Goal: Information Seeking & Learning: Learn about a topic

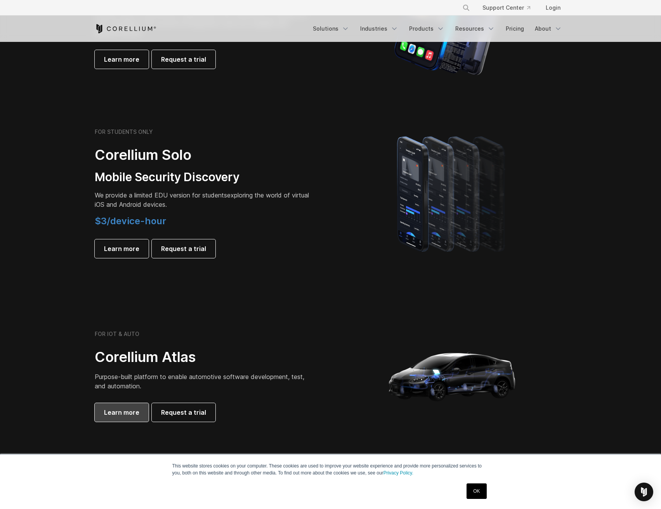
click at [117, 408] on span "Learn more" at bounding box center [121, 412] width 35 height 9
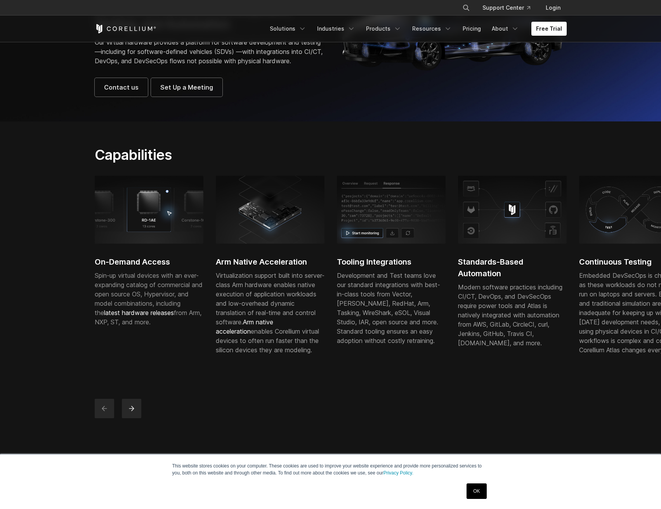
scroll to position [116, 0]
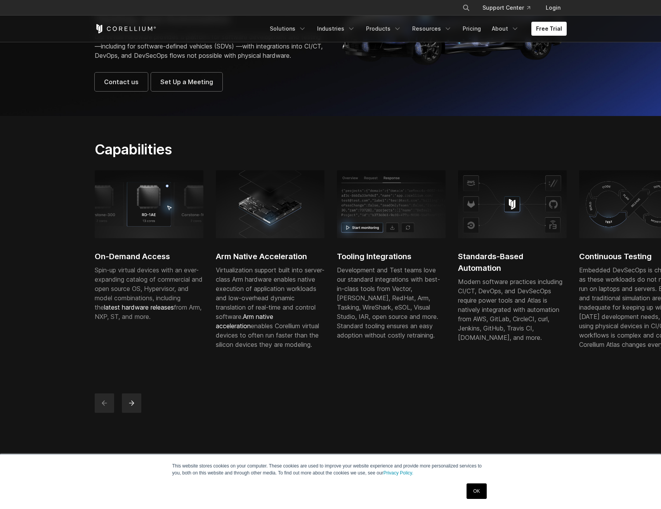
click at [472, 495] on link "OK" at bounding box center [477, 492] width 20 height 16
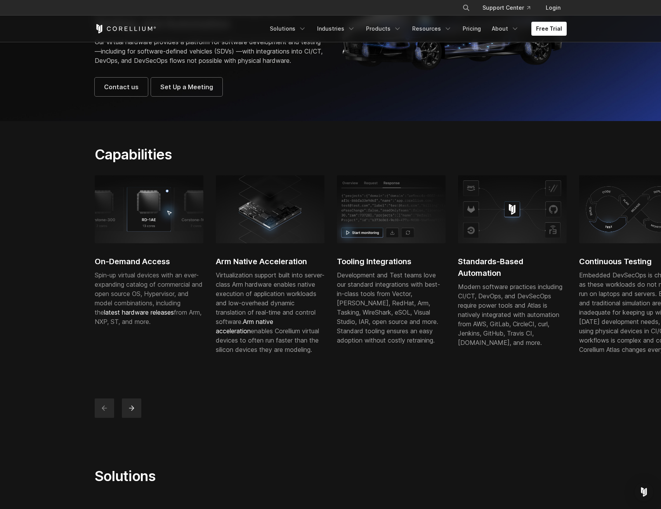
drag, startPoint x: 259, startPoint y: 432, endPoint x: 444, endPoint y: 411, distance: 185.5
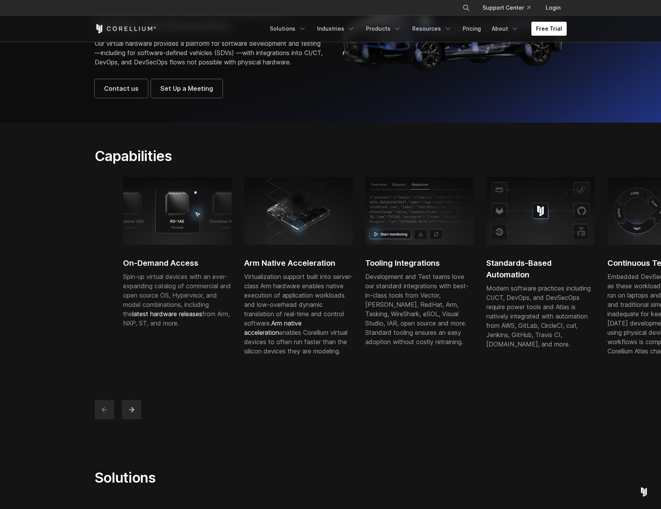
drag, startPoint x: 411, startPoint y: 382, endPoint x: 497, endPoint y: 377, distance: 85.9
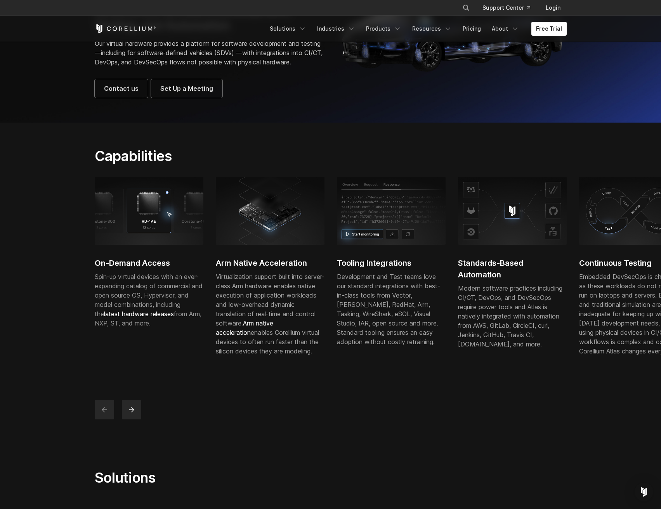
drag, startPoint x: 504, startPoint y: 376, endPoint x: 248, endPoint y: 374, distance: 255.8
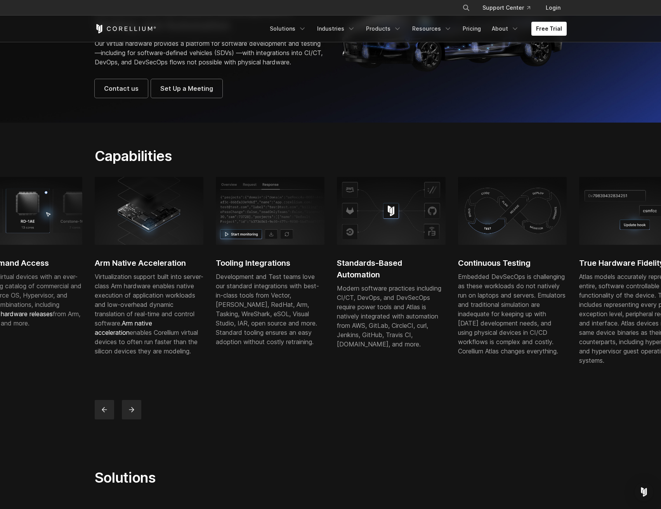
scroll to position [114, 0]
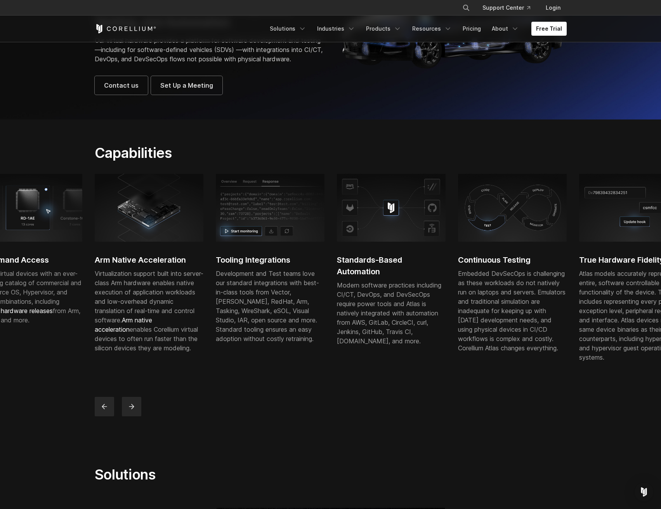
drag, startPoint x: 303, startPoint y: 324, endPoint x: 104, endPoint y: 340, distance: 199.4
click at [102, 398] on div "On-Demand Access Spin-up virtual devices with an ever-expanding catalog of comm…" at bounding box center [331, 294] width 488 height 242
click at [106, 410] on icon "previous" at bounding box center [105, 406] width 8 height 8
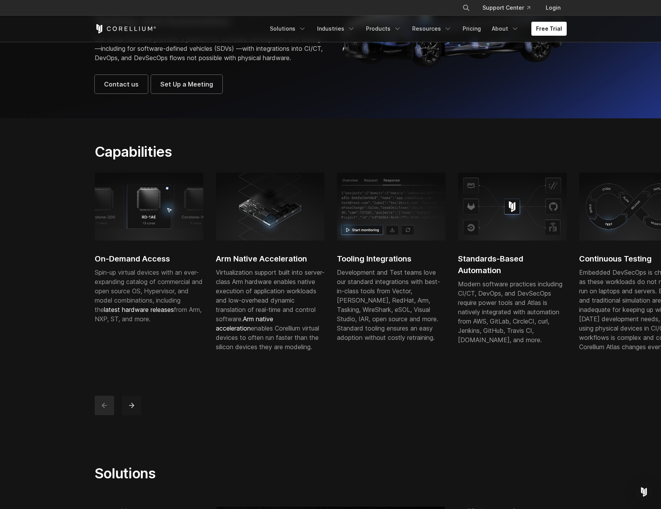
click at [127, 415] on button "next" at bounding box center [131, 405] width 19 height 19
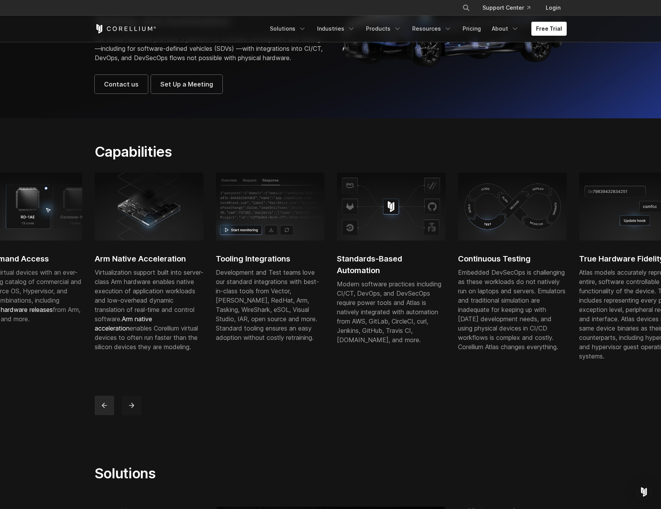
click at [125, 415] on button "next" at bounding box center [131, 405] width 19 height 19
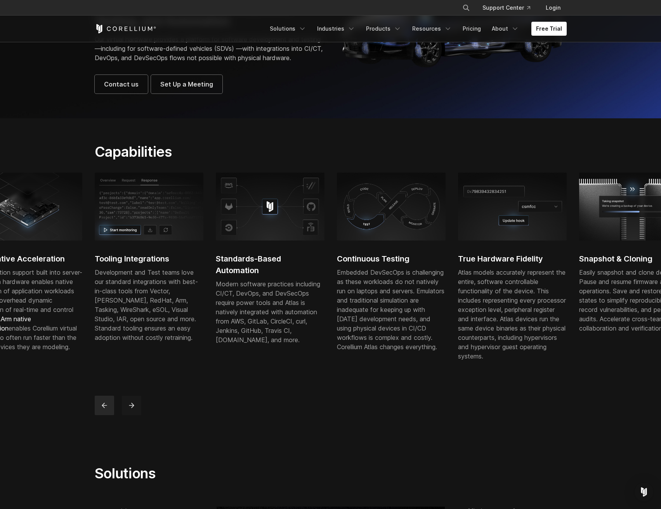
click at [125, 415] on button "next" at bounding box center [131, 405] width 19 height 19
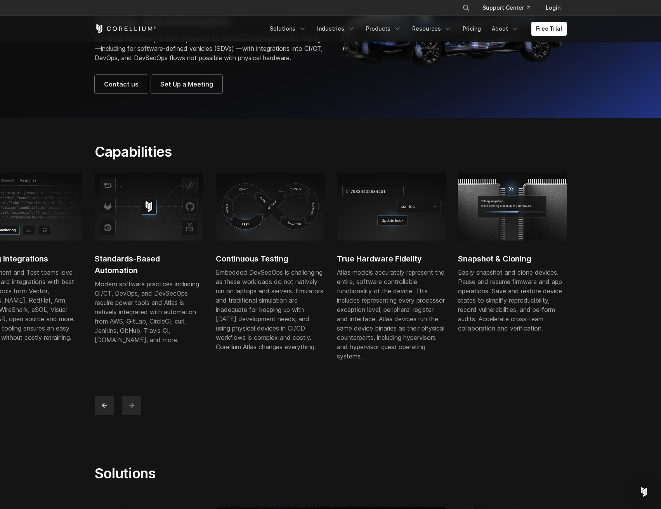
click at [125, 415] on button "next" at bounding box center [131, 405] width 19 height 19
click at [127, 415] on button "next" at bounding box center [131, 405] width 19 height 19
click at [108, 414] on button "previous" at bounding box center [104, 405] width 19 height 19
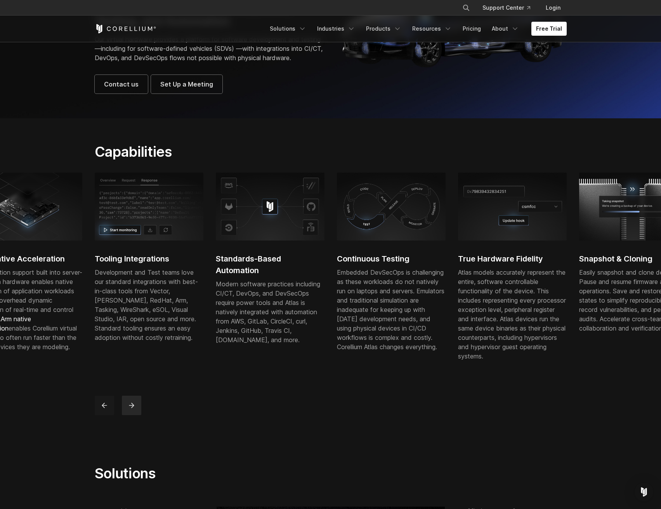
click at [108, 414] on button "previous" at bounding box center [104, 405] width 19 height 19
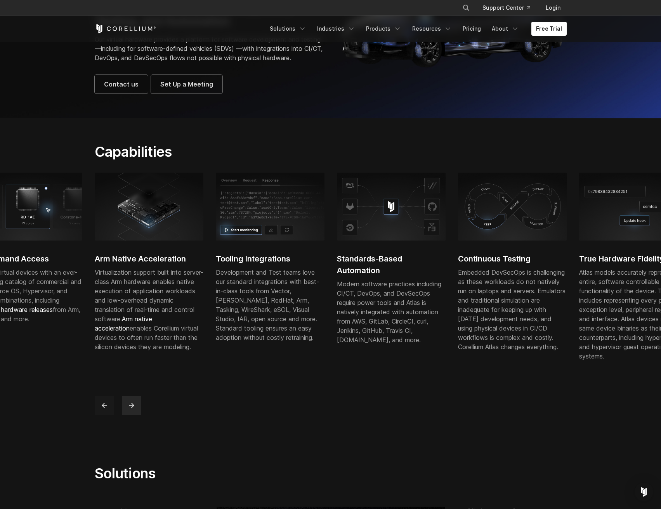
click at [108, 414] on button "previous" at bounding box center [104, 405] width 19 height 19
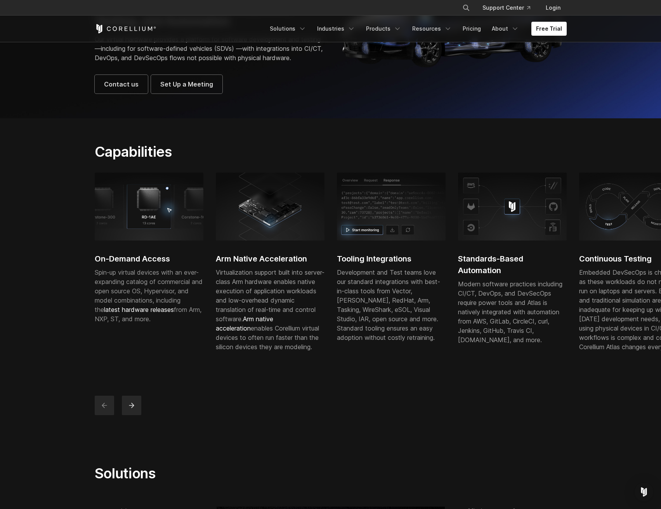
click at [108, 414] on button "previous" at bounding box center [104, 405] width 19 height 19
click at [150, 404] on div "On-Demand Access Spin-up virtual devices with an ever-expanding catalog of comm…" at bounding box center [331, 294] width 488 height 242
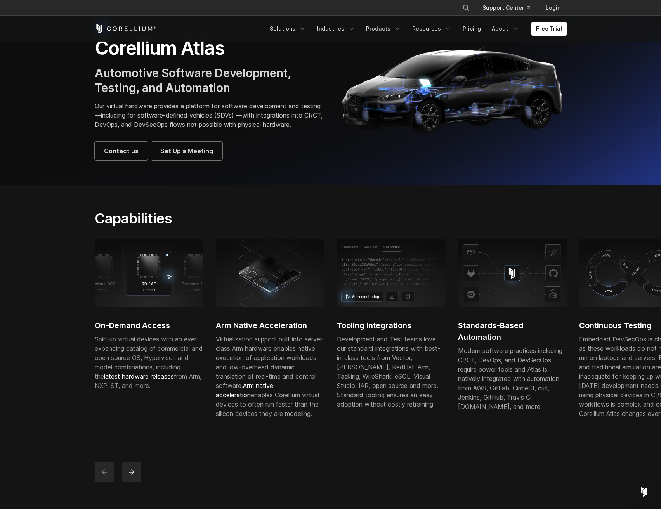
scroll to position [0, 0]
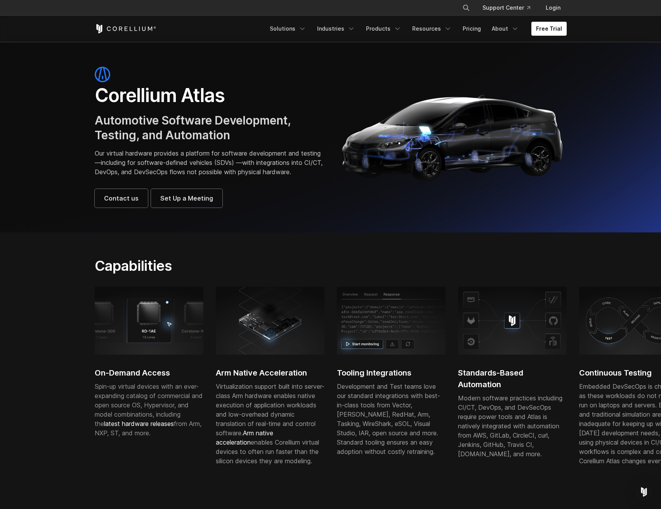
drag, startPoint x: 264, startPoint y: 414, endPoint x: 265, endPoint y: 317, distance: 97.0
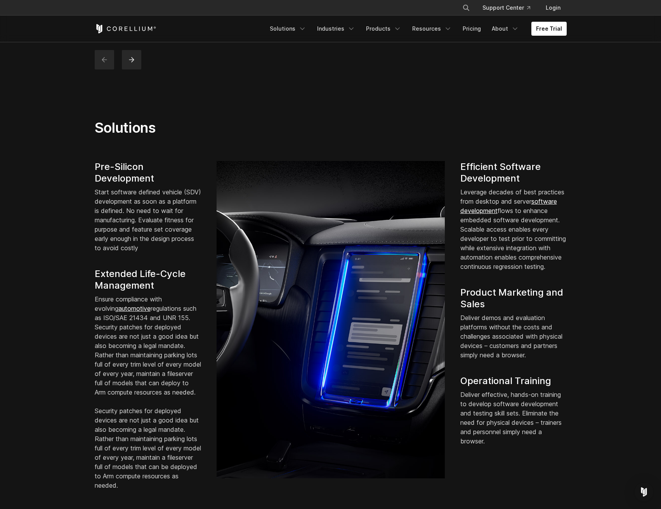
scroll to position [466, 0]
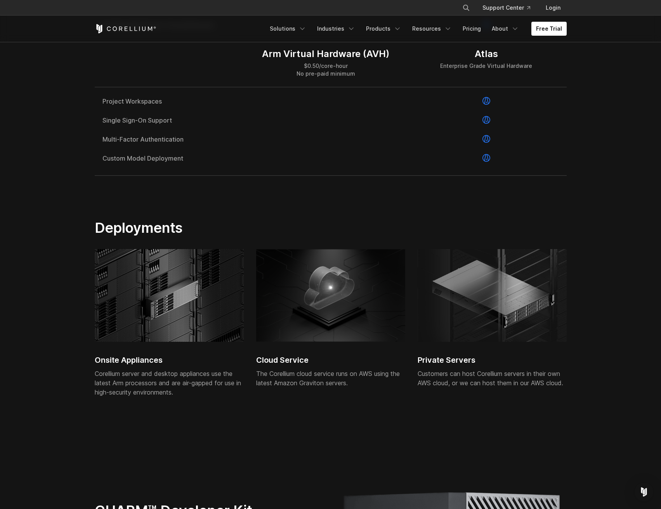
drag, startPoint x: 128, startPoint y: 367, endPoint x: 124, endPoint y: 397, distance: 29.8
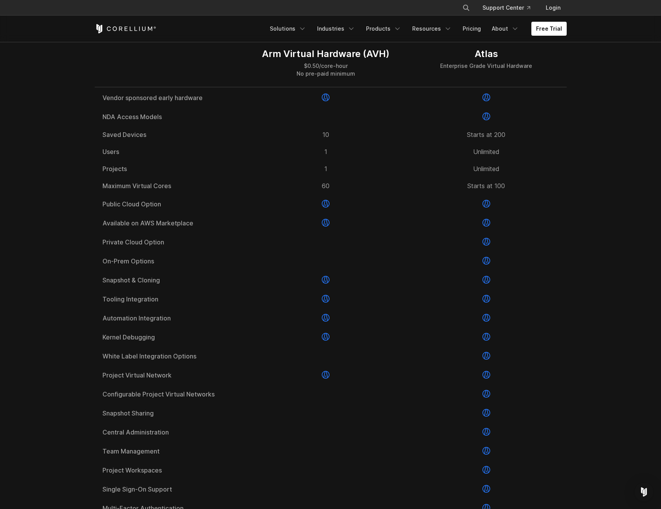
drag, startPoint x: 281, startPoint y: 421, endPoint x: 300, endPoint y: 360, distance: 63.8
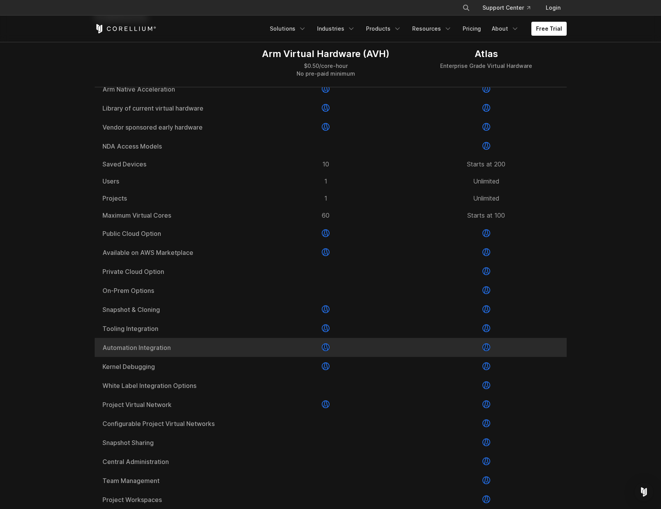
scroll to position [953, 0]
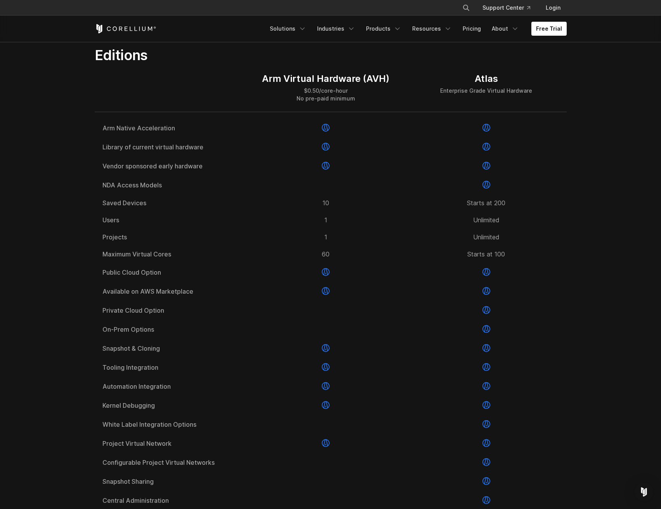
click at [603, 136] on section "Editions Arm Virtual Hardware (AVH) $0.50/core-hour No pre-paid minimum Atlas E…" at bounding box center [330, 327] width 661 height 610
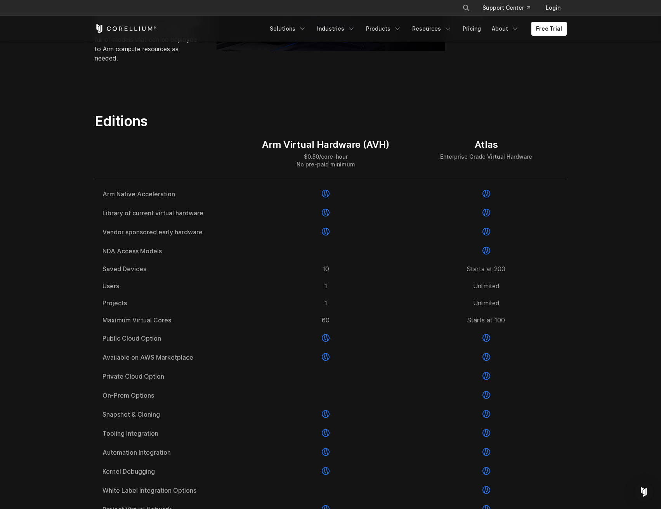
scroll to position [876, 0]
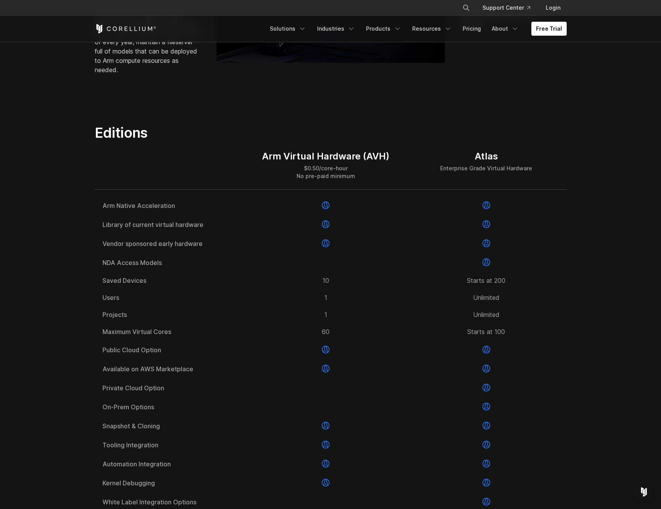
click at [581, 345] on section "Editions Arm Virtual Hardware (AVH) $0.50/core-hour No pre-paid minimum Atlas E…" at bounding box center [330, 404] width 661 height 610
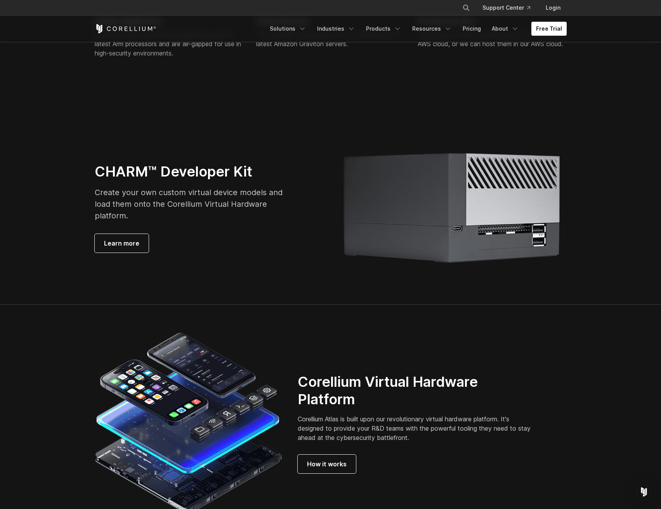
drag, startPoint x: 568, startPoint y: 338, endPoint x: 548, endPoint y: 448, distance: 112.1
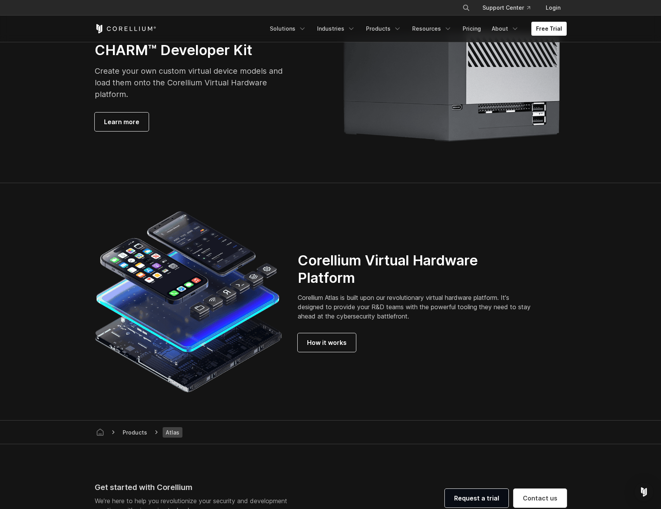
scroll to position [1851, 0]
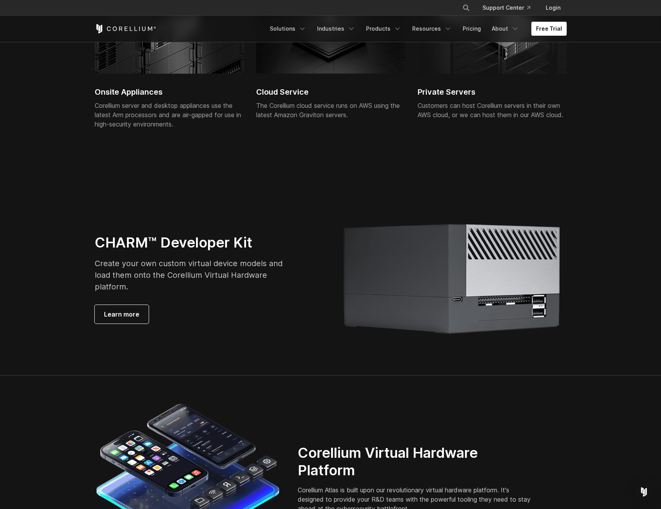
drag, startPoint x: 462, startPoint y: 395, endPoint x: 455, endPoint y: 391, distance: 7.7
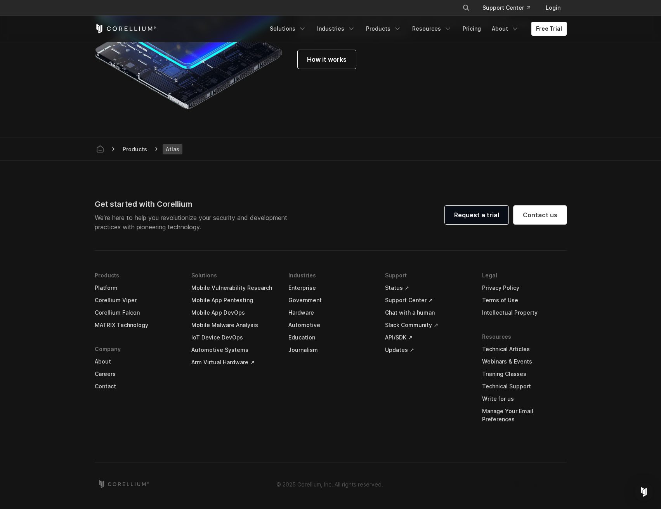
drag, startPoint x: 455, startPoint y: 394, endPoint x: 440, endPoint y: 506, distance: 112.4
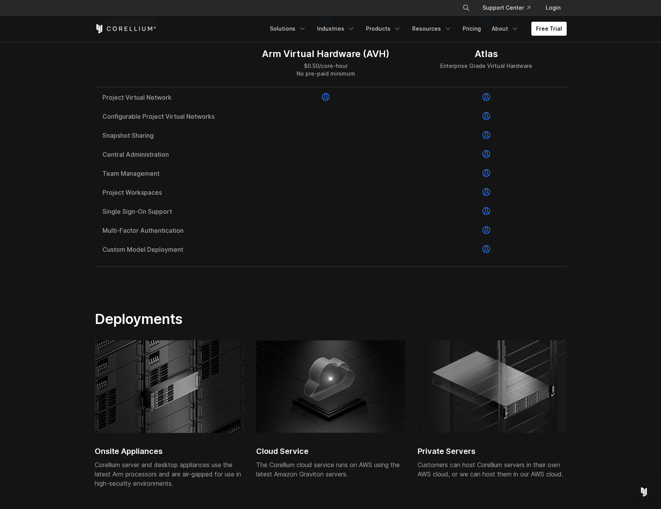
scroll to position [0, 0]
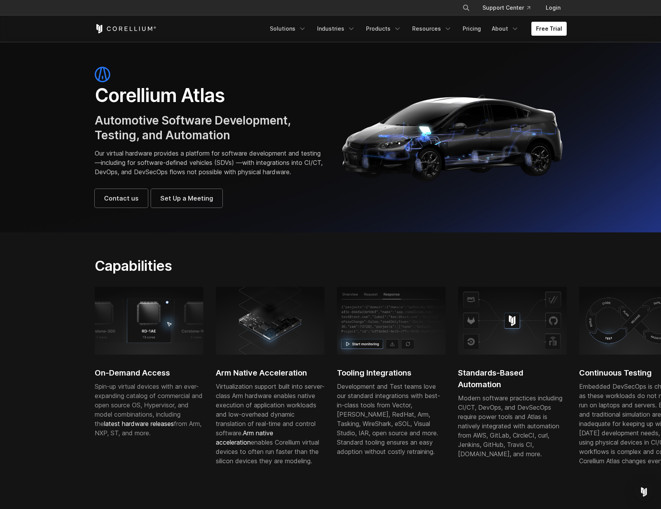
drag, startPoint x: 446, startPoint y: 489, endPoint x: 421, endPoint y: 284, distance: 206.4
click at [126, 99] on h1 "Corellium Atlas" at bounding box center [209, 95] width 228 height 23
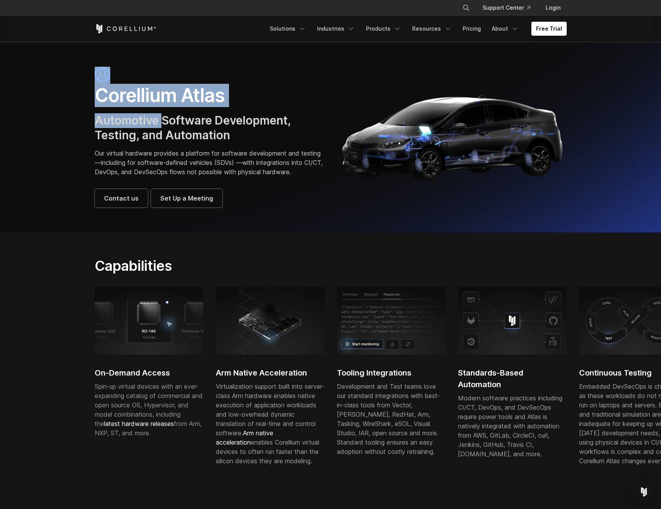
drag, startPoint x: 293, startPoint y: 77, endPoint x: 534, endPoint y: -34, distance: 264.7
click at [149, 102] on h1 "Corellium Atlas" at bounding box center [209, 95] width 228 height 23
